Goal: Task Accomplishment & Management: Manage account settings

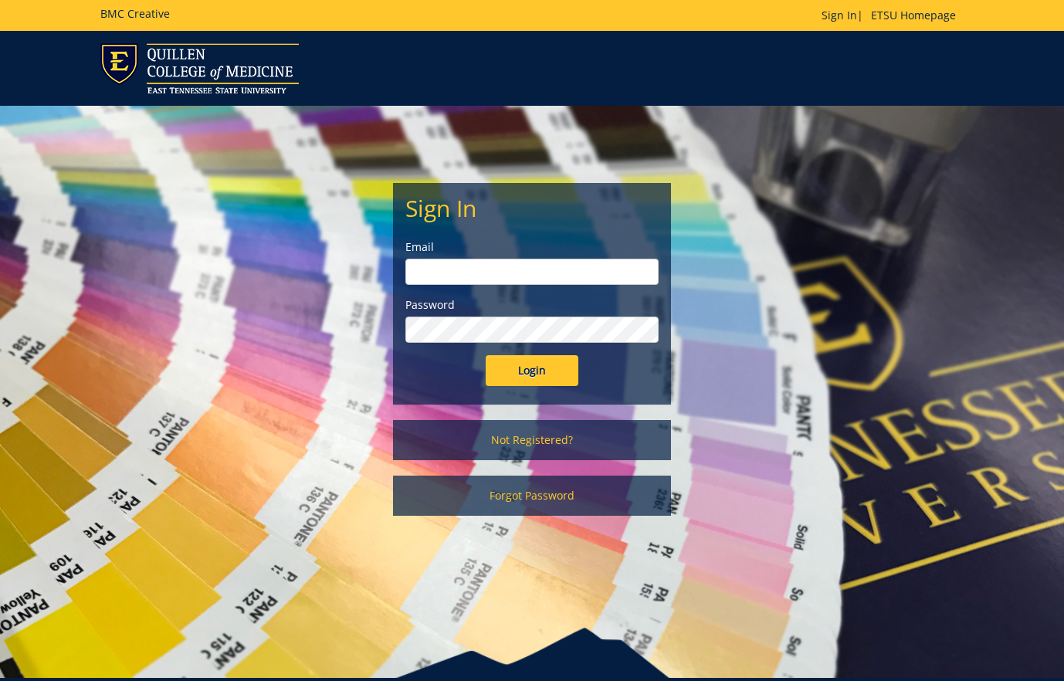
click at [545, 265] on input "email" at bounding box center [531, 272] width 253 height 26
type input "[EMAIL_ADDRESS][DOMAIN_NAME]"
click at [528, 394] on div "Sign In Email [EMAIL_ADDRESS][DOMAIN_NAME] Password Login" at bounding box center [532, 294] width 276 height 220
click at [529, 382] on input "Login" at bounding box center [531, 370] width 93 height 31
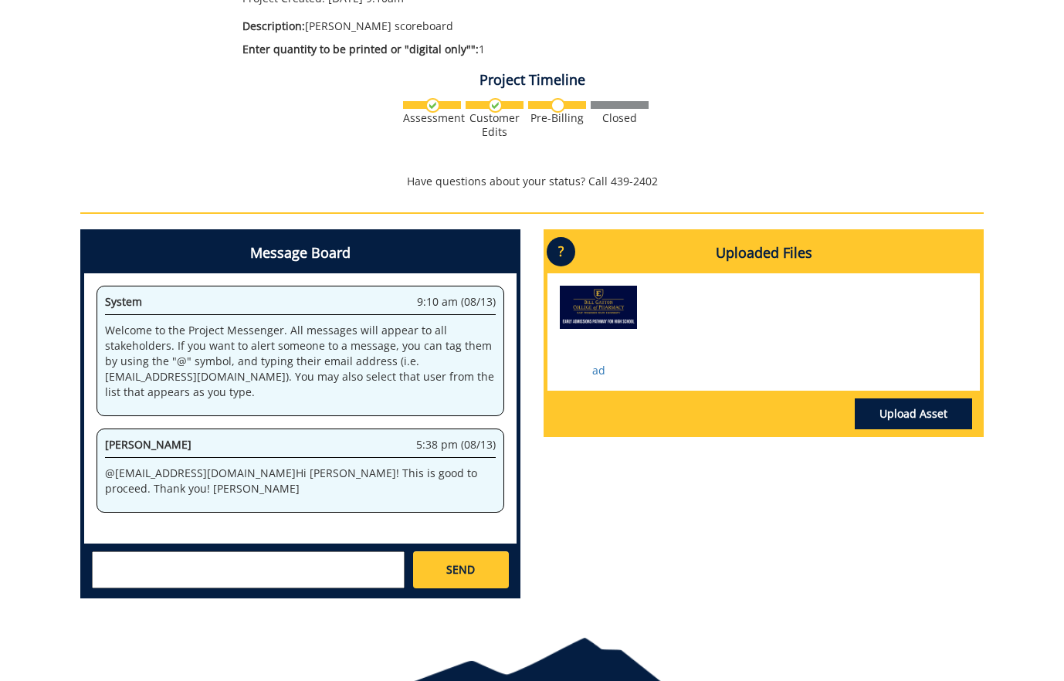
scroll to position [357, 0]
